Goal: Task Accomplishment & Management: Complete application form

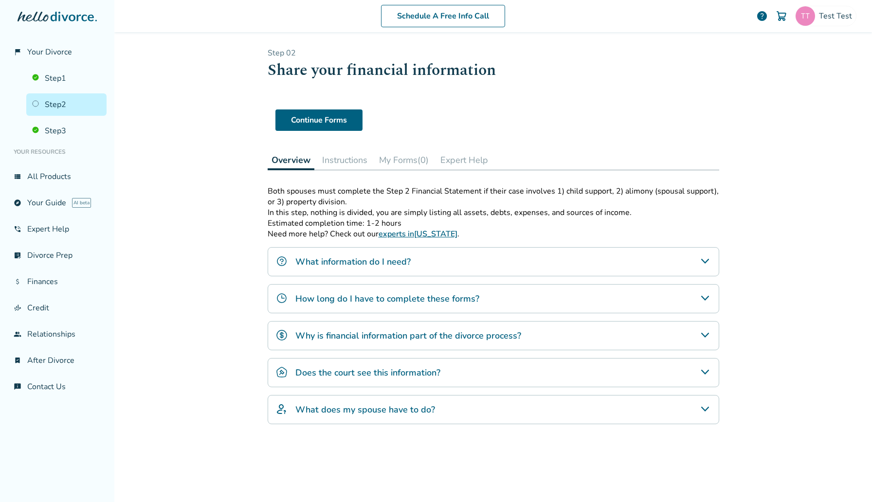
click at [421, 161] on button "My Forms (0)" at bounding box center [403, 159] width 57 height 19
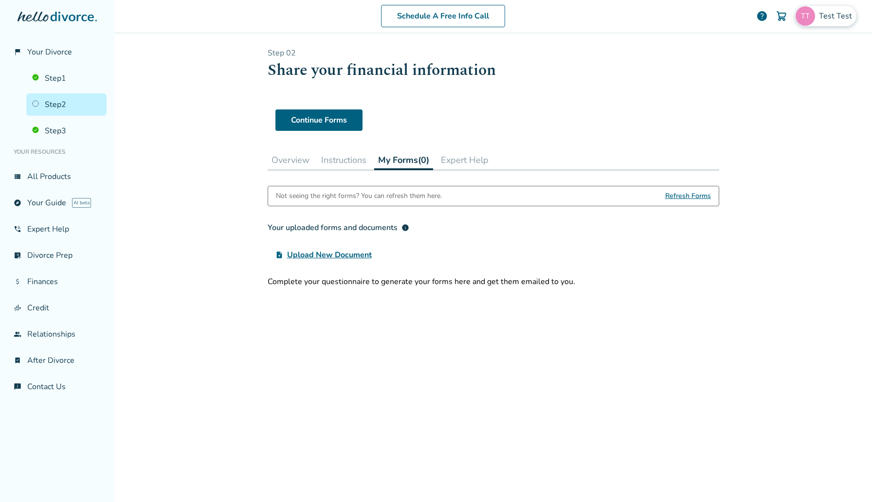
click at [828, 6] on div "Test Test" at bounding box center [825, 16] width 61 height 20
click at [784, 53] on span "[EMAIL_ADDRESS][DOMAIN_NAME]" at bounding box center [791, 60] width 129 height 21
copy span "[EMAIL_ADDRESS][DOMAIN_NAME]"
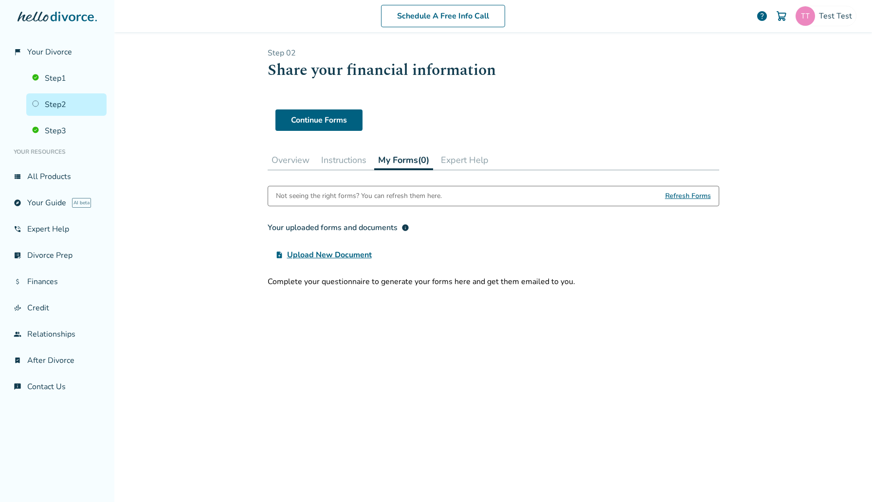
click button "Instructions"
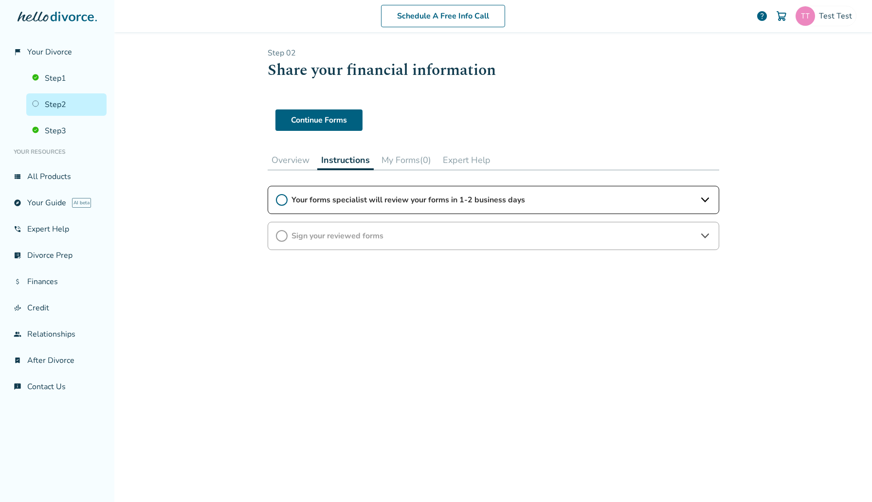
click button "My Forms (0)"
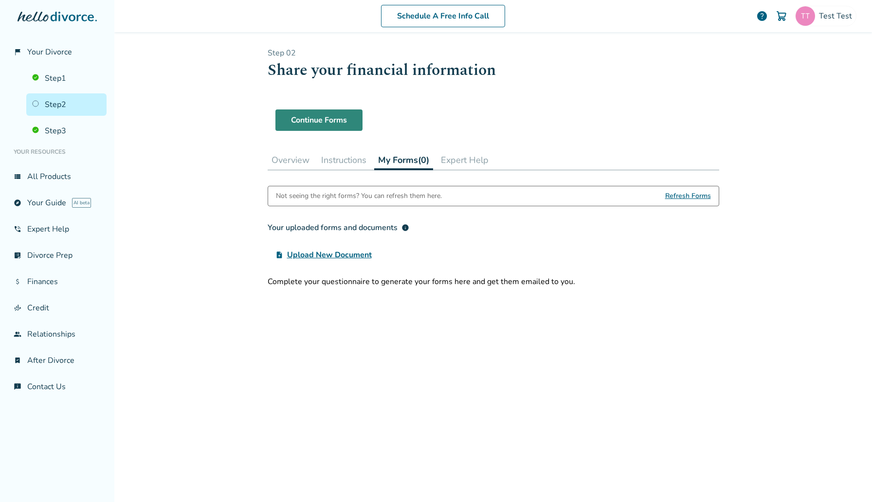
click link "Continue Forms"
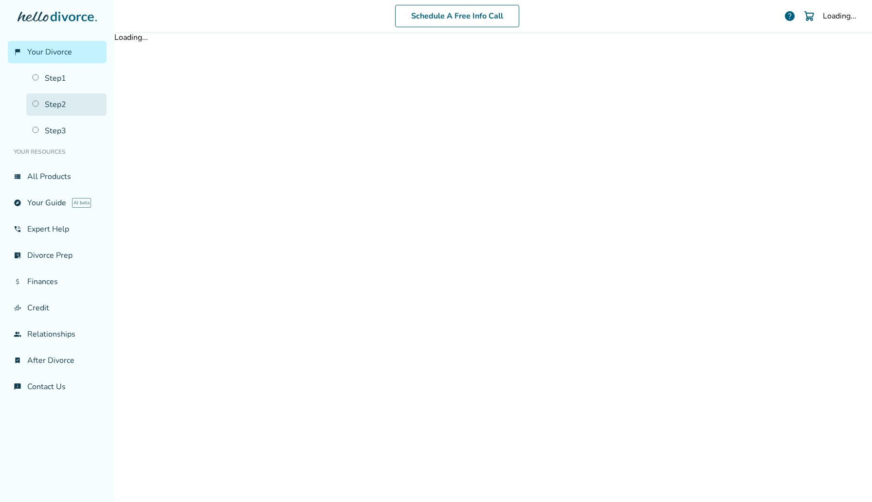
click at [73, 95] on link "Step 2" at bounding box center [66, 104] width 80 height 22
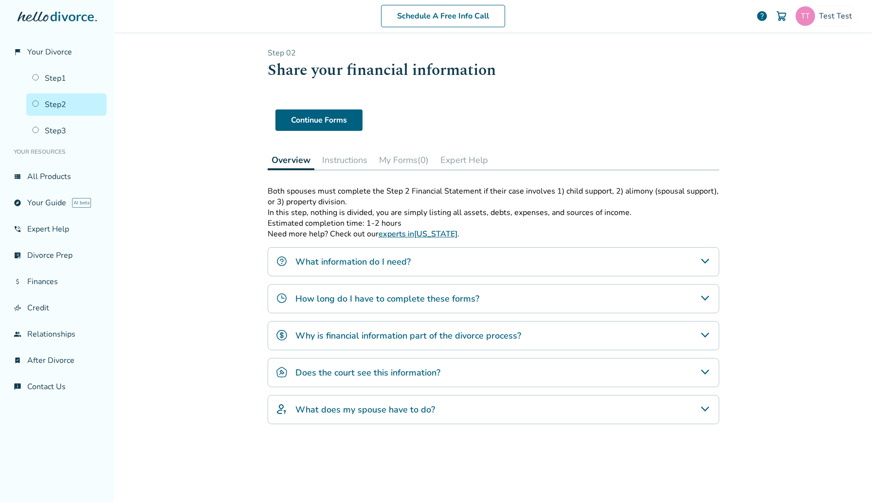
click at [433, 160] on button "My Forms (0)" at bounding box center [403, 159] width 57 height 19
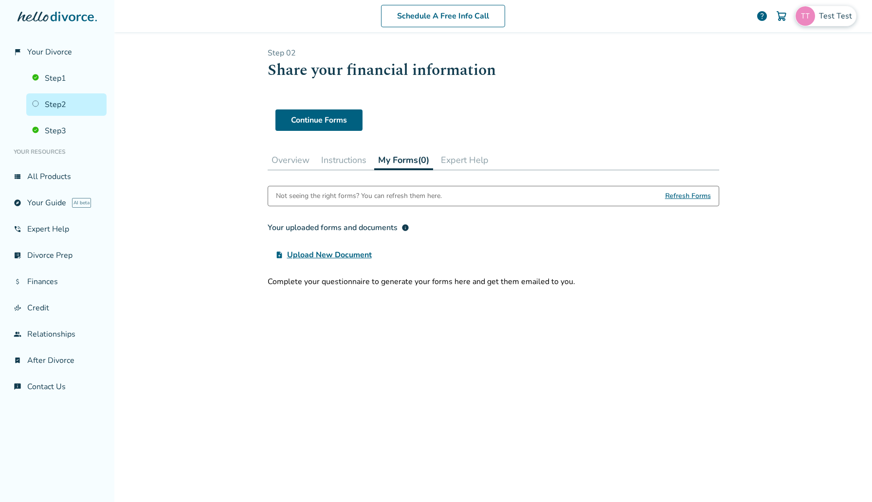
click at [843, 21] on div "Test Test" at bounding box center [825, 16] width 61 height 20
click at [776, 52] on span "[EMAIL_ADDRESS][DOMAIN_NAME]" at bounding box center [791, 60] width 129 height 21
copy span "[EMAIL_ADDRESS][DOMAIN_NAME]"
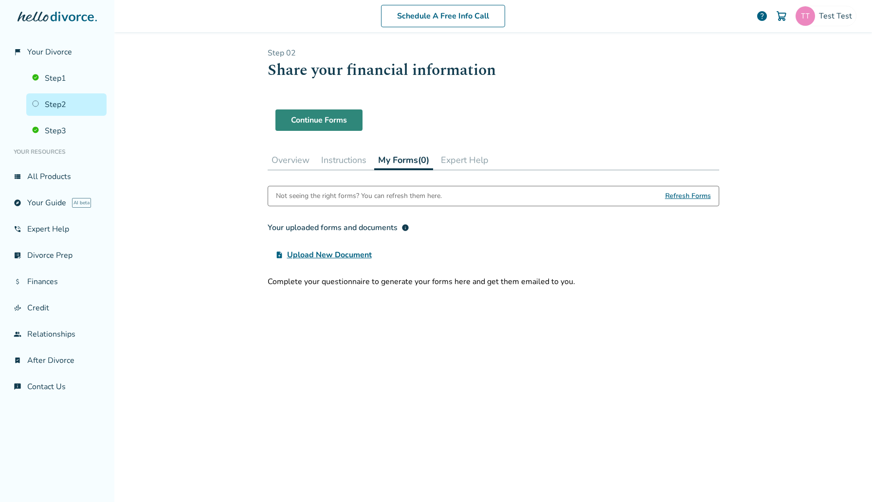
click at [342, 115] on link "Continue Forms" at bounding box center [318, 120] width 87 height 21
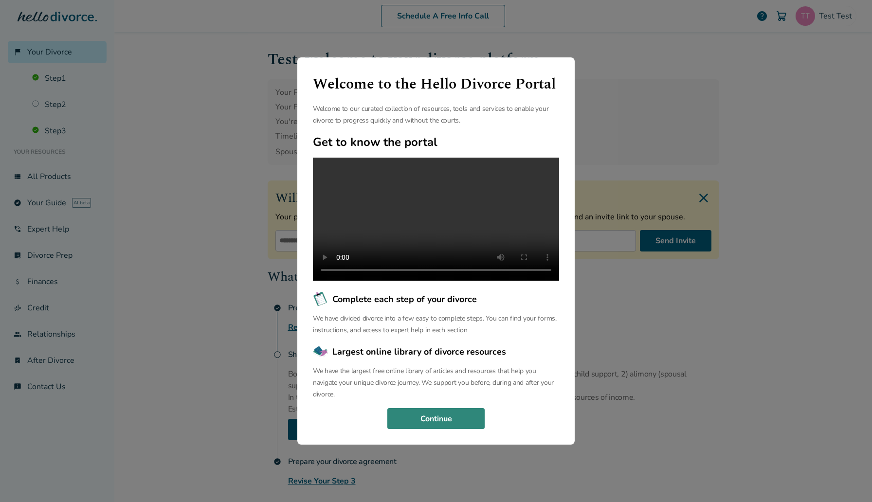
click at [446, 430] on button "Continue" at bounding box center [435, 418] width 97 height 21
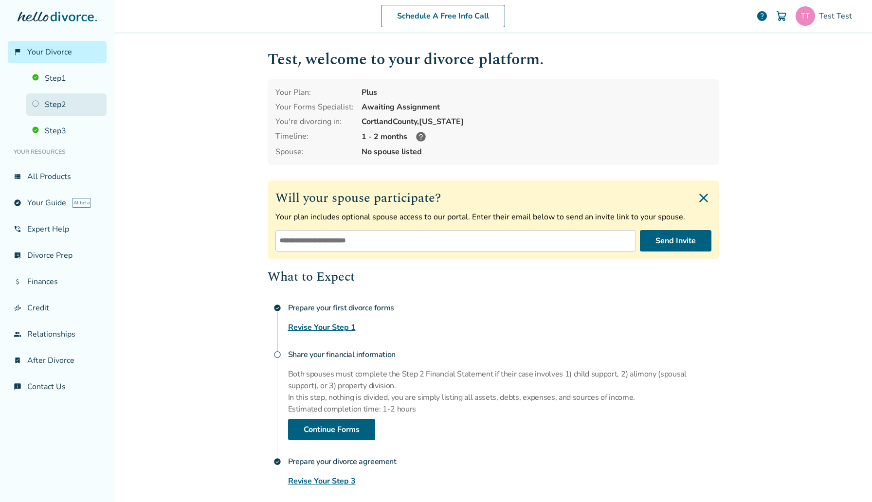
click at [63, 106] on link "Step 2" at bounding box center [66, 104] width 80 height 22
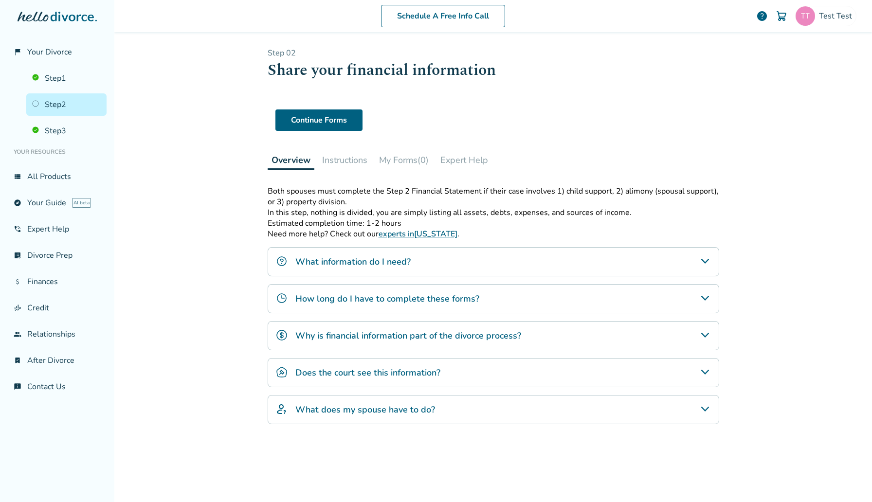
click at [427, 156] on button "My Forms (0)" at bounding box center [403, 159] width 57 height 19
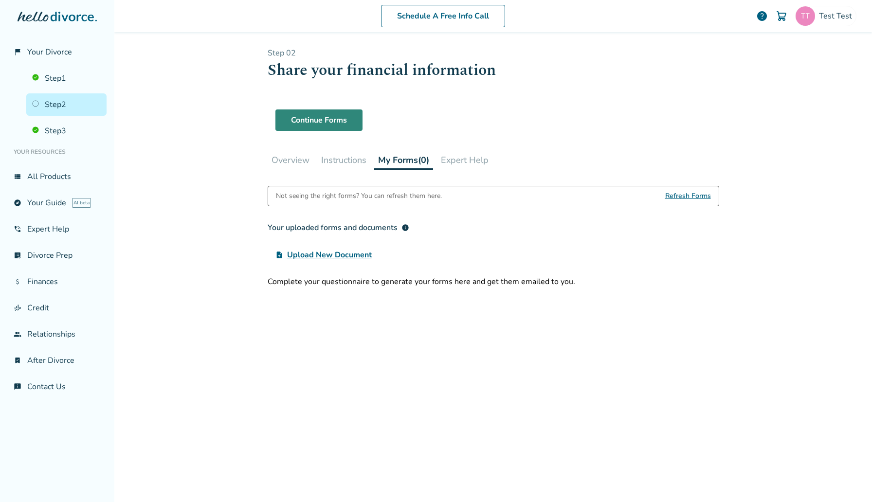
click at [322, 123] on link "Continue Forms" at bounding box center [318, 120] width 87 height 21
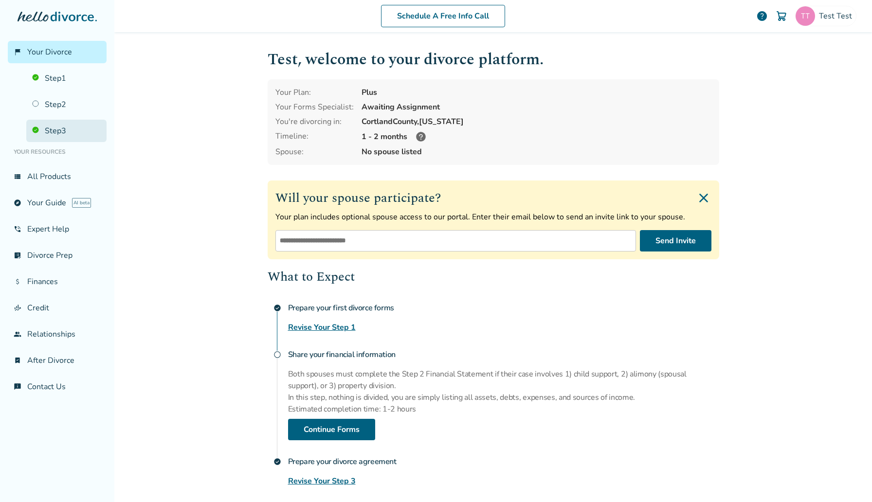
click at [55, 125] on link "Step 3" at bounding box center [66, 131] width 80 height 22
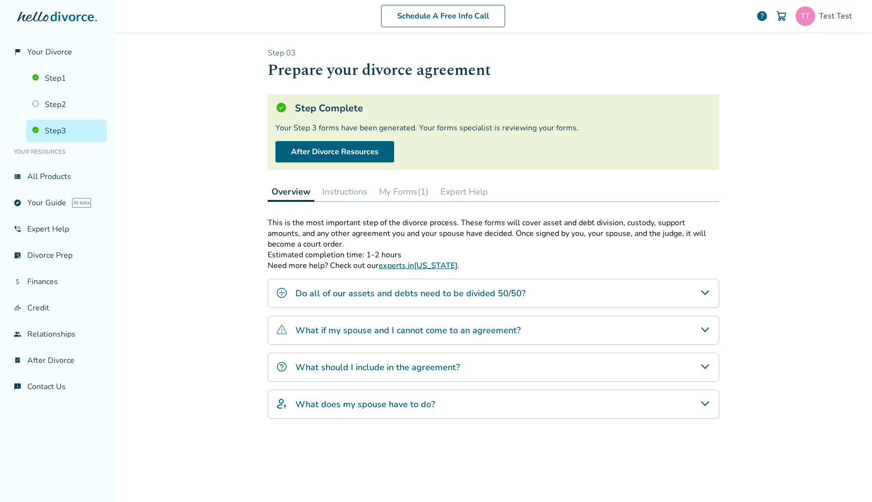
click at [409, 186] on button "My Forms (1)" at bounding box center [403, 191] width 57 height 19
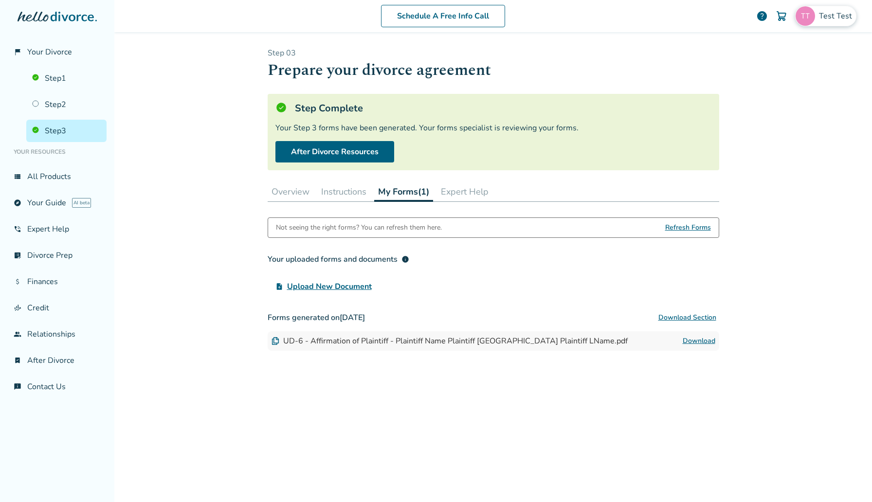
click at [843, 16] on span "Test Test" at bounding box center [837, 16] width 37 height 11
click at [750, 75] on link "Profile" at bounding box center [753, 84] width 23 height 18
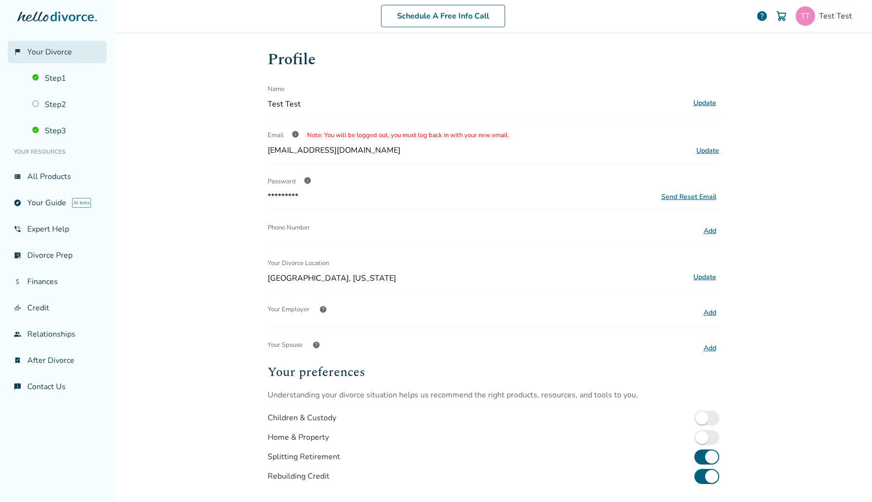
click at [11, 45] on link "flag_2 Your Divorce" at bounding box center [57, 52] width 99 height 22
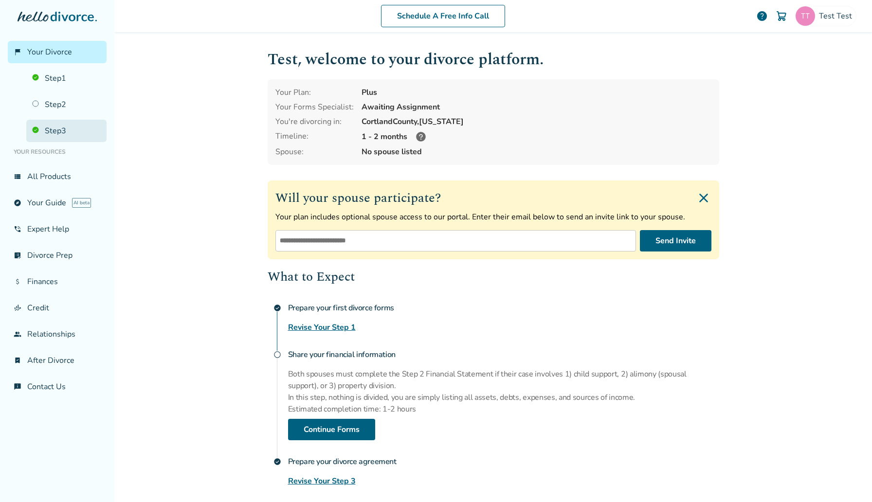
click at [71, 127] on link "Step 3" at bounding box center [66, 131] width 80 height 22
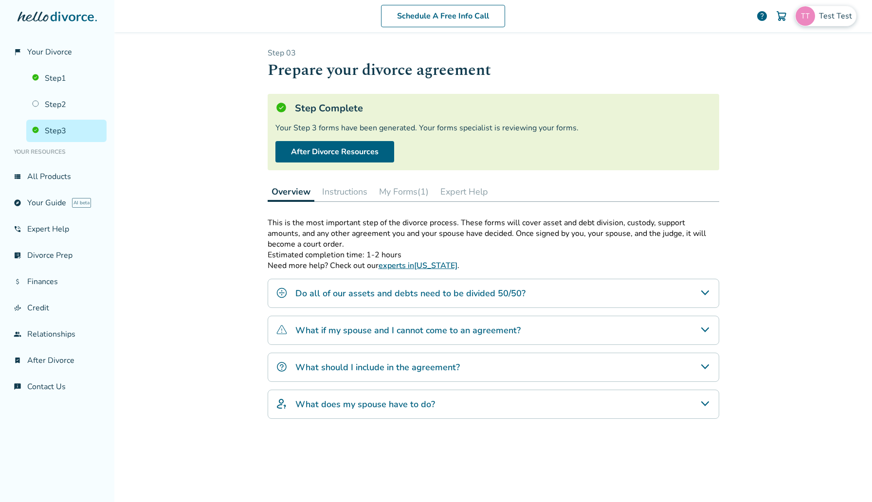
click at [830, 22] on div "Test Test" at bounding box center [825, 16] width 61 height 20
click at [783, 50] on span "rocko.laiden@freedrops.org" at bounding box center [791, 60] width 129 height 21
copy span "rocko.laiden@freedrops.org"
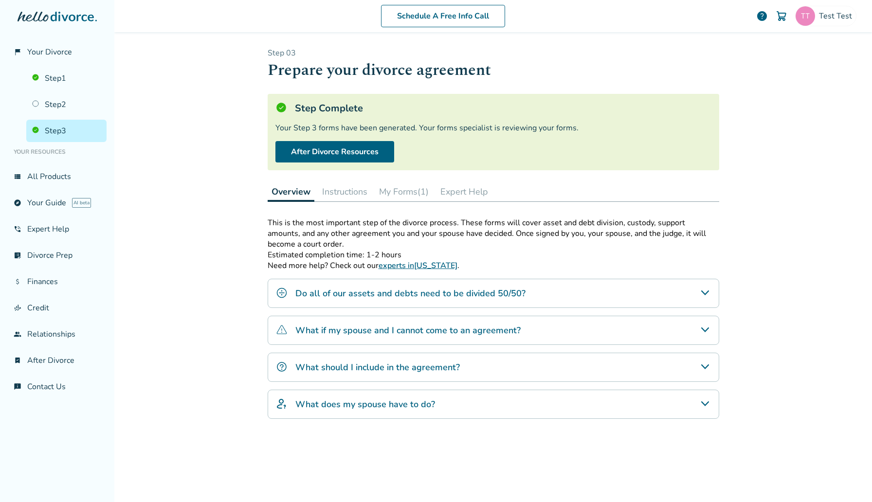
click at [353, 191] on button "Instructions" at bounding box center [344, 191] width 53 height 19
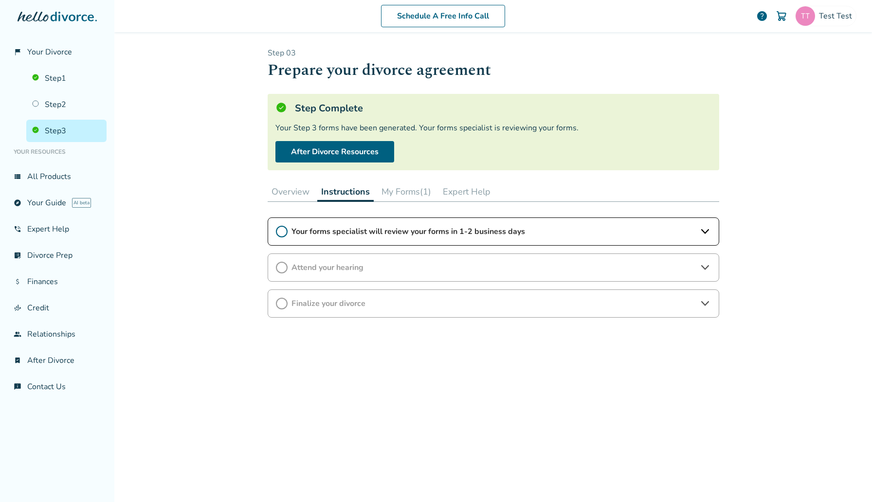
click at [403, 192] on button "My Forms (1)" at bounding box center [406, 191] width 57 height 19
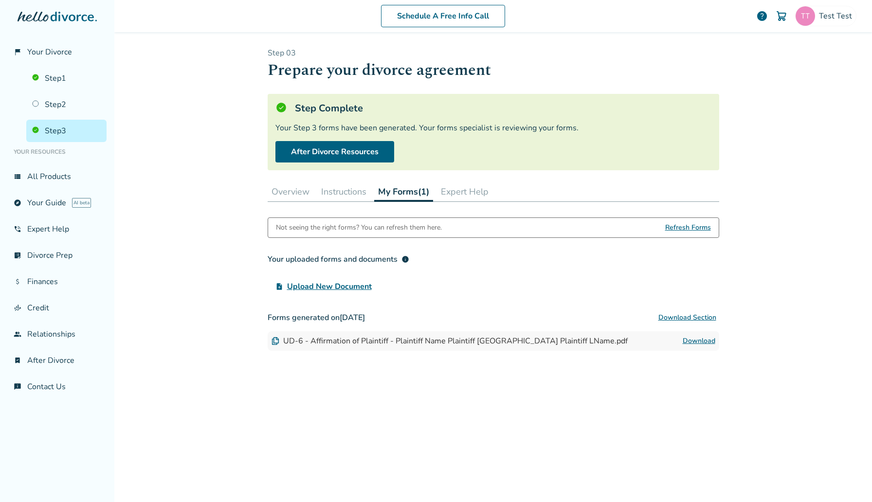
click at [290, 183] on button "Overview" at bounding box center [291, 191] width 46 height 19
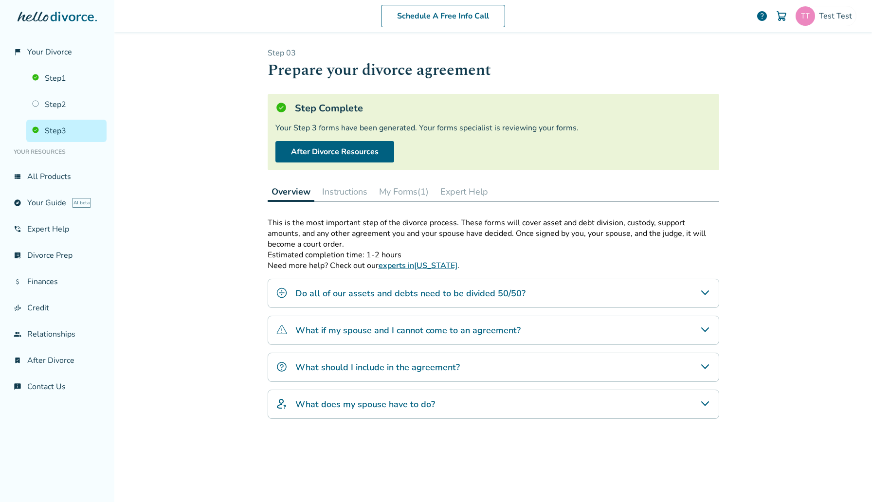
click at [385, 196] on button "My Forms (1)" at bounding box center [403, 191] width 57 height 19
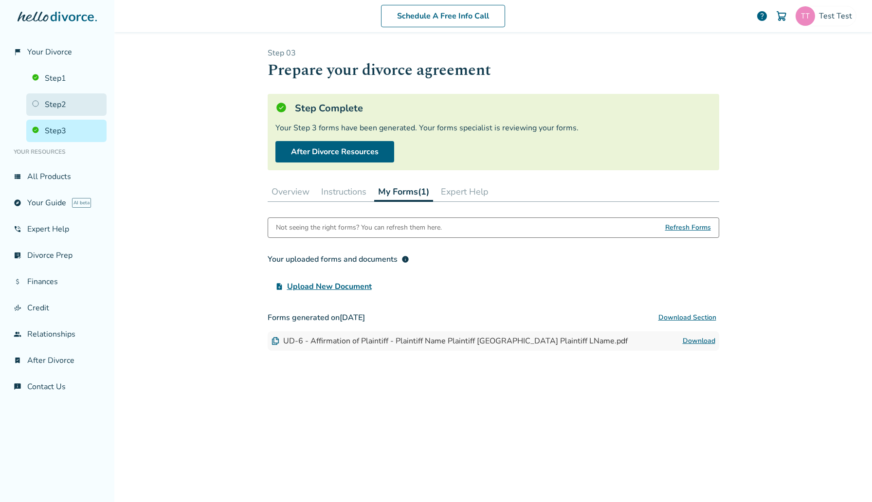
click at [66, 106] on link "Step 2" at bounding box center [66, 104] width 80 height 22
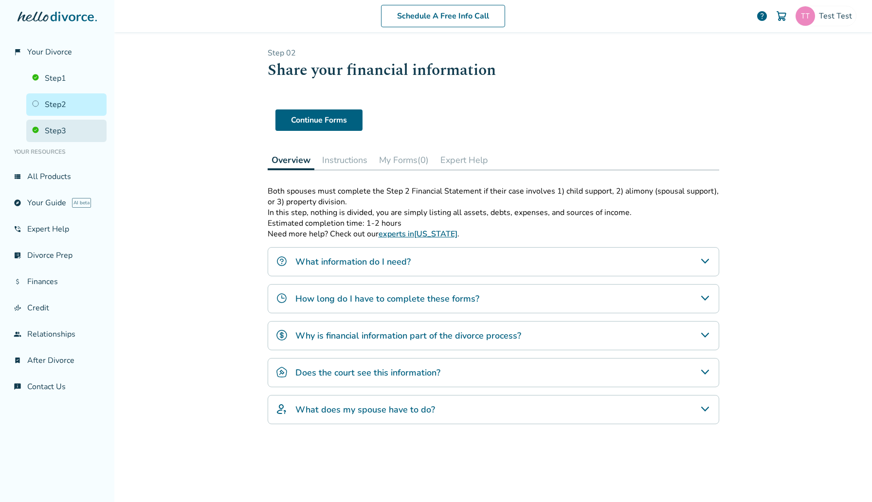
click at [80, 126] on link "Step 3" at bounding box center [66, 131] width 80 height 22
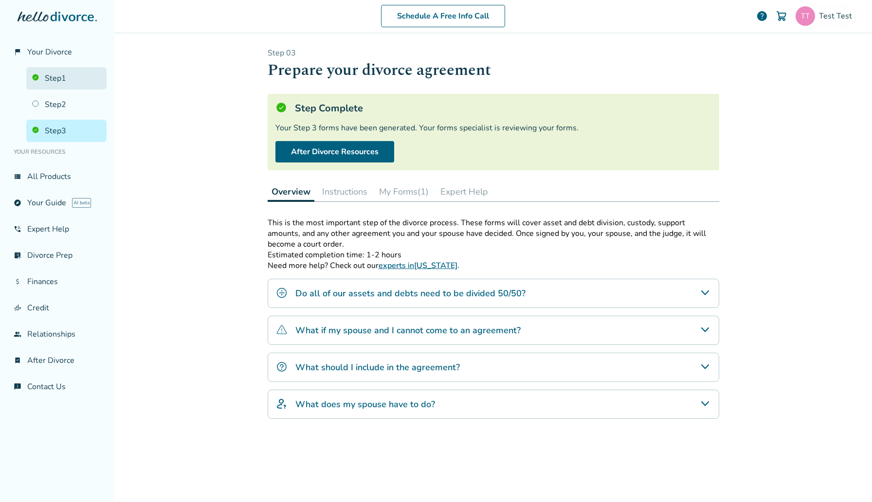
click at [65, 71] on link "Step 1" at bounding box center [66, 78] width 80 height 22
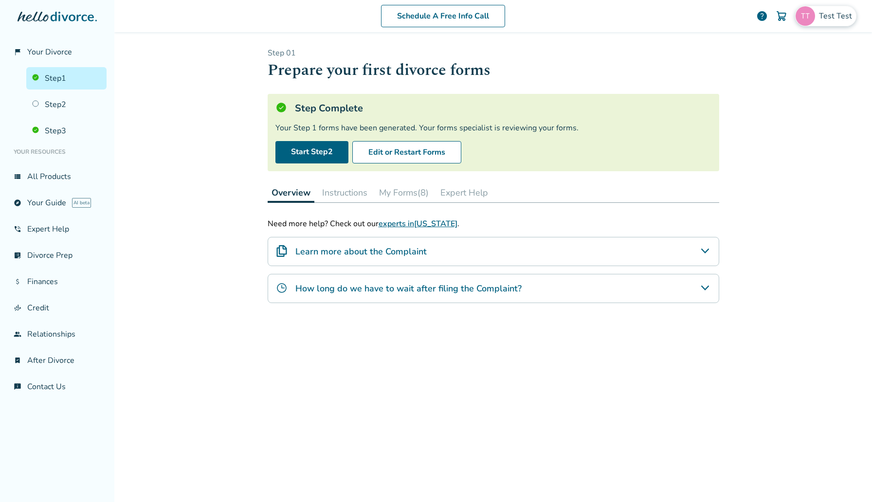
click at [828, 20] on span "Test Test" at bounding box center [837, 16] width 37 height 11
click at [774, 48] on div "Test Test rocko.laiden@freedrops.org Profile Orders Payments Sign Out Close" at bounding box center [791, 101] width 146 height 149
copy span "[EMAIL_ADDRESS][DOMAIN_NAME]"
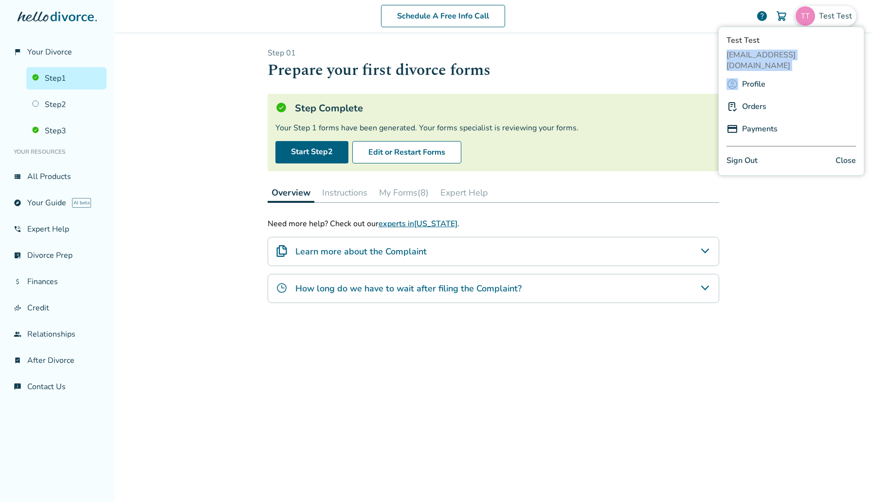
click at [743, 154] on link "Sign Out" at bounding box center [742, 160] width 31 height 13
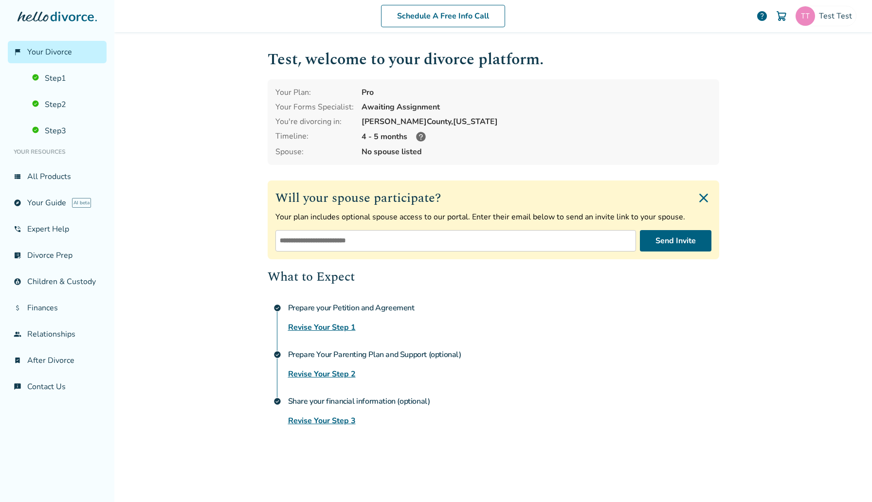
click at [53, 116] on ul "Step 1 Step 2 Step 3" at bounding box center [57, 102] width 99 height 79
click at [831, 11] on span "Test Test" at bounding box center [837, 16] width 37 height 11
click at [756, 75] on link "Profile" at bounding box center [753, 84] width 23 height 18
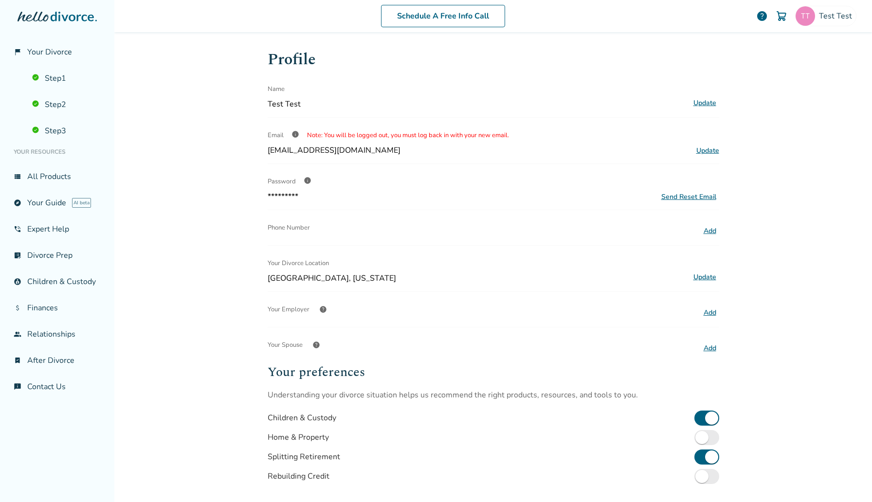
click at [715, 278] on button "Update" at bounding box center [705, 277] width 29 height 13
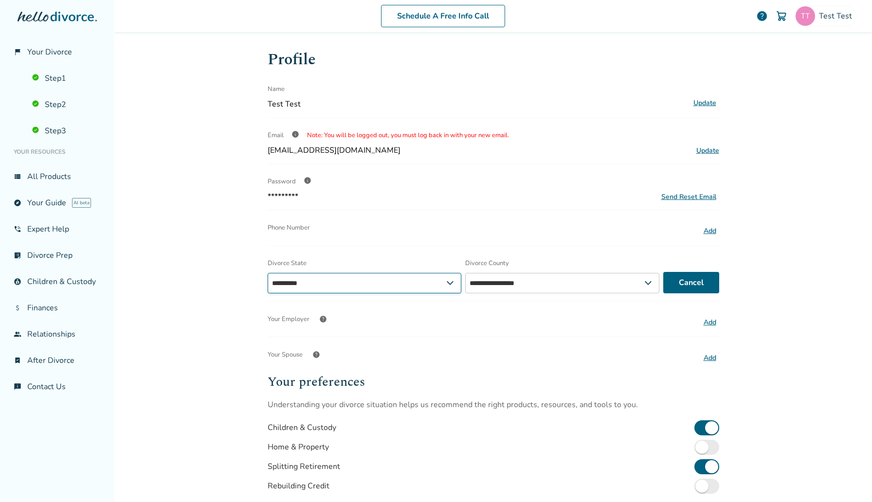
click at [337, 280] on select "**********" at bounding box center [365, 283] width 194 height 20
select select "**"
click at [568, 288] on select "**********" at bounding box center [568, 283] width 198 height 20
select select "*******"
click at [687, 278] on button "Save" at bounding box center [695, 282] width 49 height 21
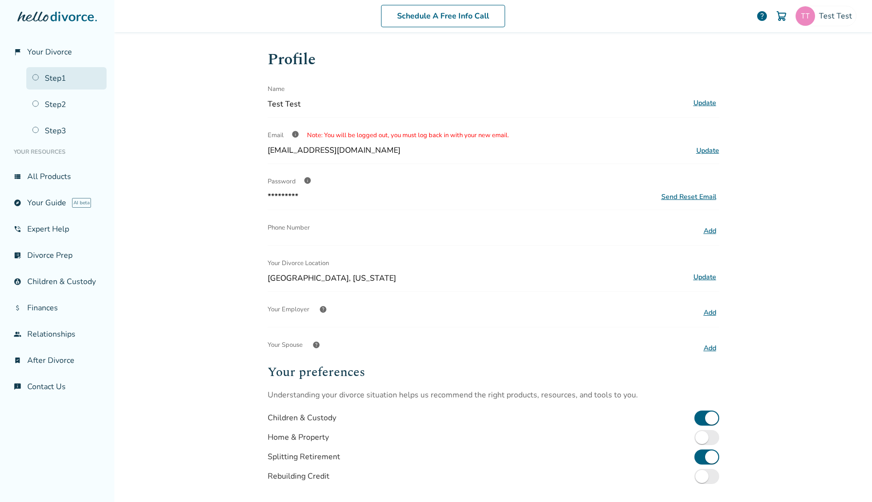
click at [73, 87] on link "Step 1" at bounding box center [66, 78] width 80 height 22
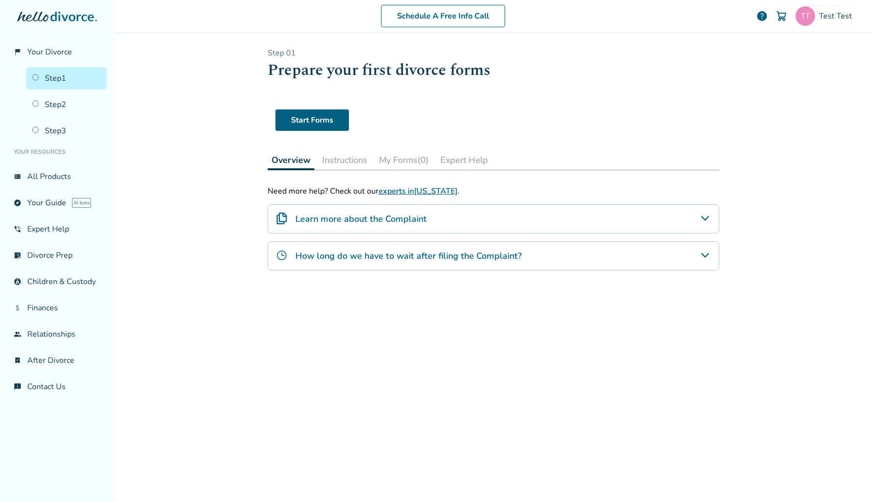
click at [78, 117] on ul "Step 1 Step 2 Step 3" at bounding box center [57, 102] width 99 height 79
click at [75, 135] on link "Step 3" at bounding box center [66, 131] width 80 height 22
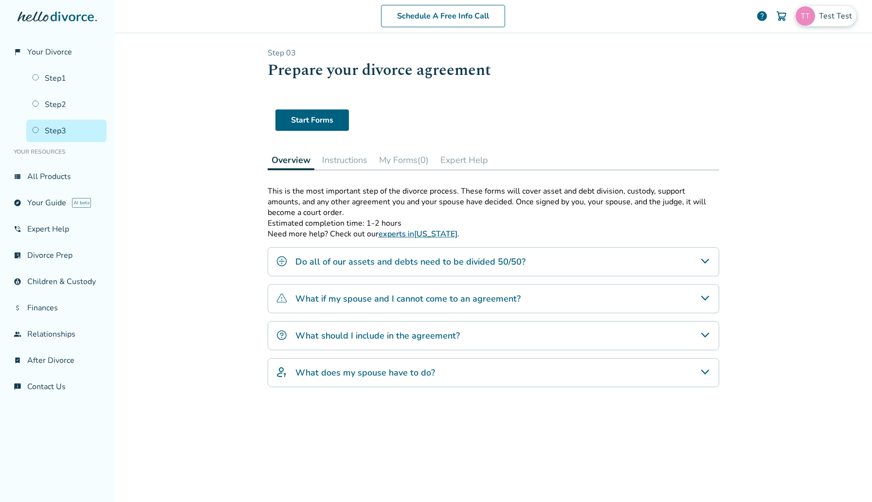
click at [828, 18] on span "Test Test" at bounding box center [837, 16] width 37 height 11
click at [780, 52] on span "sephiroth.jedidiah@freedrops.org" at bounding box center [791, 60] width 129 height 21
copy span "sephiroth.jedidiah@freedrops.org"
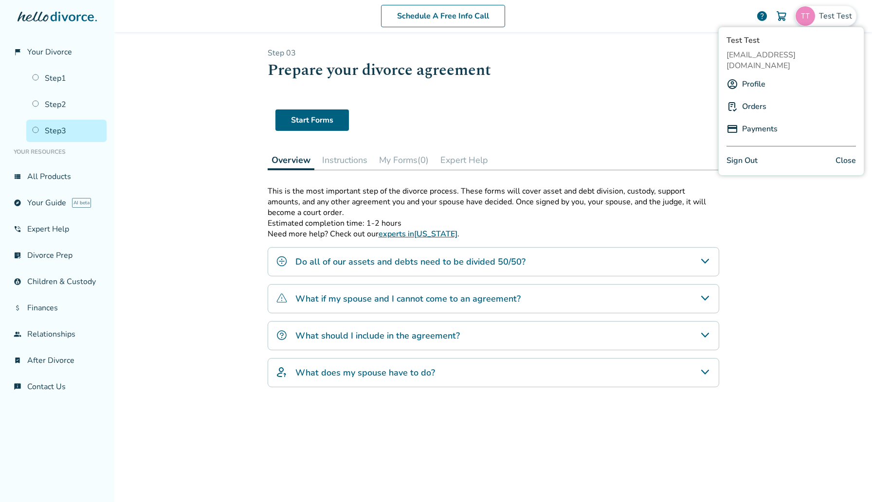
click at [343, 68] on h1 "Prepare your divorce agreement" at bounding box center [494, 70] width 452 height 24
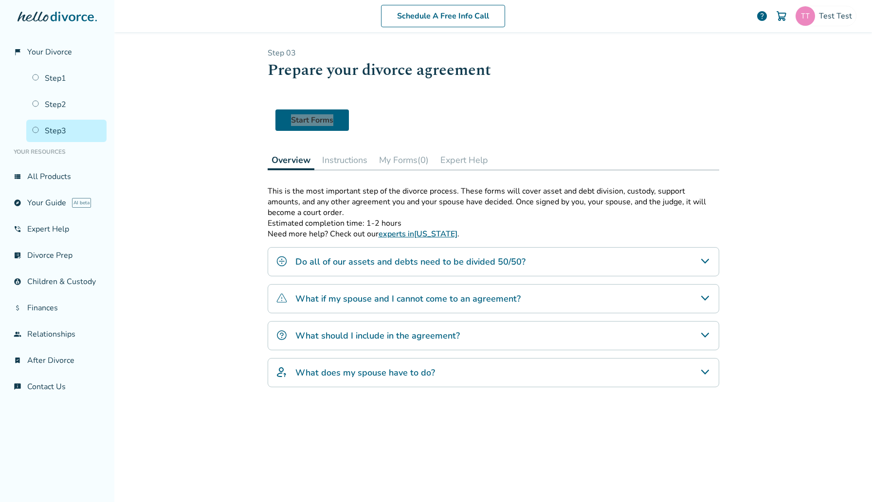
drag, startPoint x: 332, startPoint y: 118, endPoint x: 553, endPoint y: 27, distance: 239.0
click at [0, 0] on div "flag_2 Your Divorce Step 1 Step 2 Step 3 Your Resources view_list All Products …" at bounding box center [436, 251] width 872 height 502
click at [824, 24] on div "Test Test" at bounding box center [825, 16] width 61 height 20
click at [839, 27] on div "Schedule A Free Info Call Test Test help" at bounding box center [493, 16] width 742 height 38
click at [846, 20] on span "Test Test" at bounding box center [837, 16] width 37 height 11
